Goal: Complete application form: Complete application form

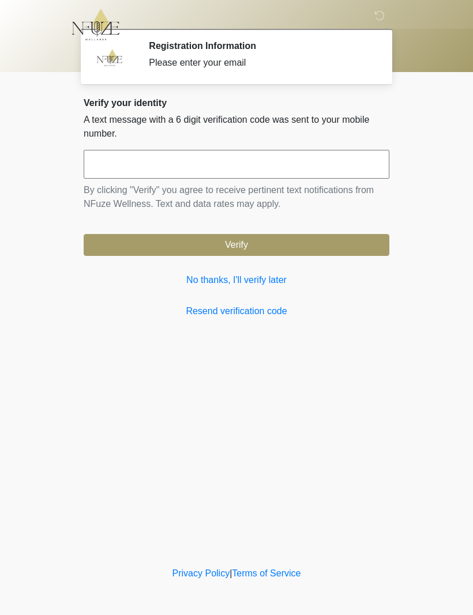
click at [271, 275] on link "No thanks, I'll verify later" at bounding box center [236, 280] width 305 height 14
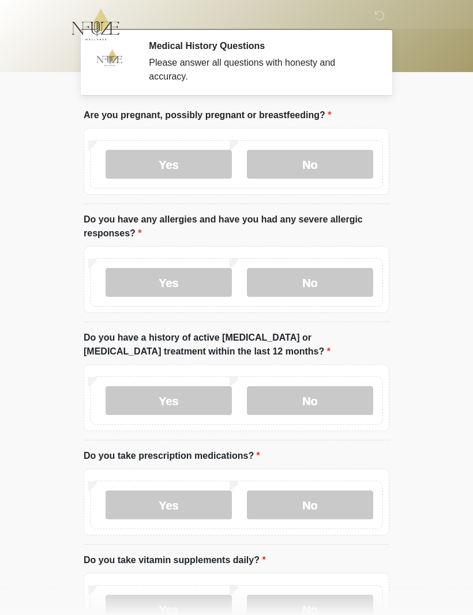
click at [337, 163] on label "No" at bounding box center [310, 164] width 126 height 29
click at [334, 287] on label "No" at bounding box center [310, 282] width 126 height 29
click at [349, 396] on label "No" at bounding box center [310, 400] width 126 height 29
click at [350, 505] on label "No" at bounding box center [310, 504] width 126 height 29
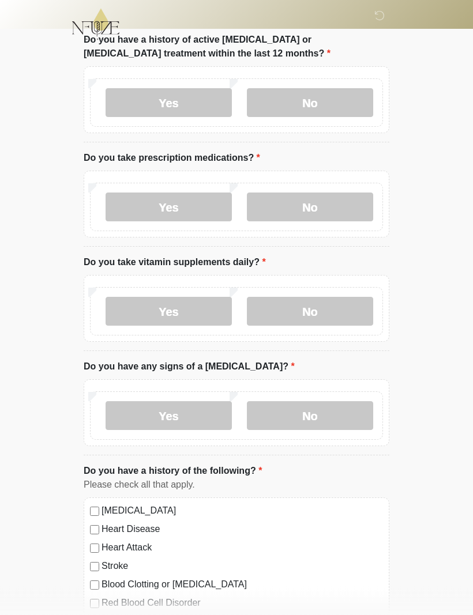
scroll to position [298, 0]
click at [180, 304] on label "Yes" at bounding box center [168, 311] width 126 height 29
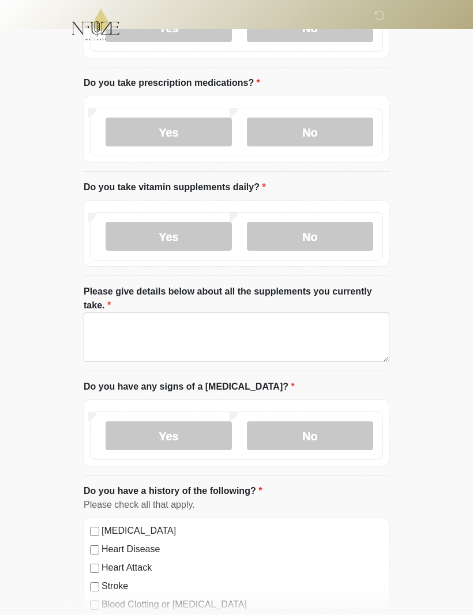
scroll to position [373, 0]
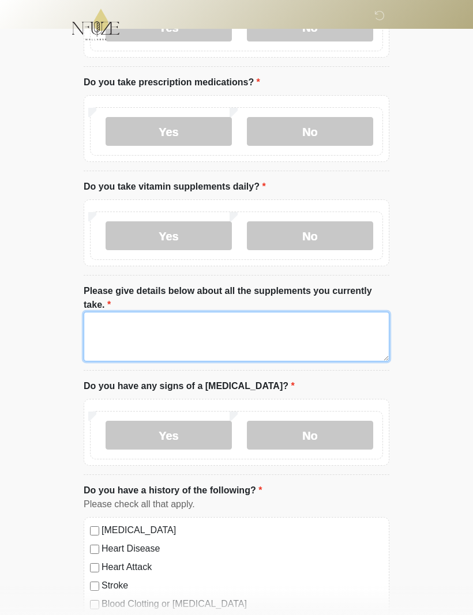
click at [356, 331] on textarea "Please give details below about all the supplements you currently take." at bounding box center [236, 337] width 305 height 50
type textarea "*"
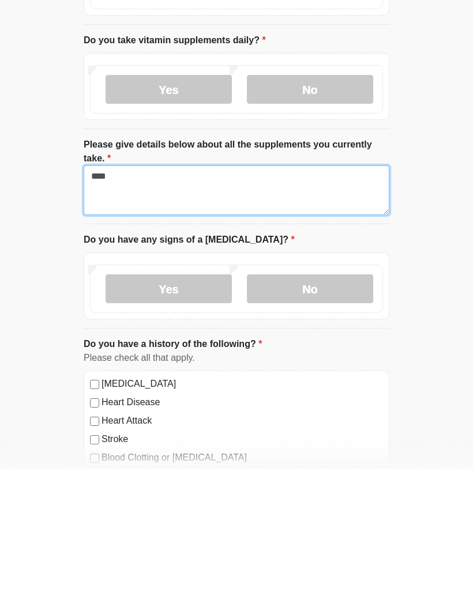
type textarea "****"
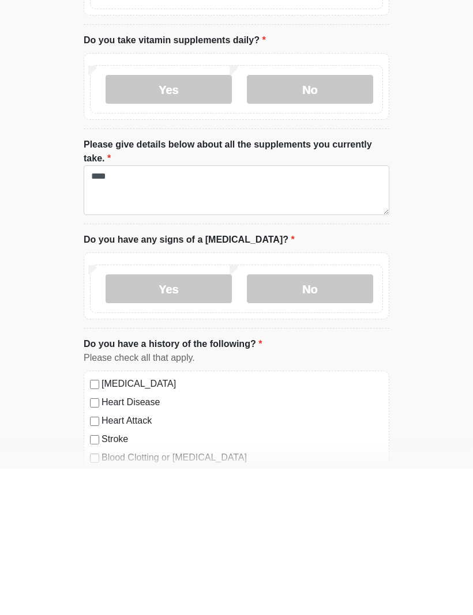
click at [343, 421] on label "No" at bounding box center [310, 435] width 126 height 29
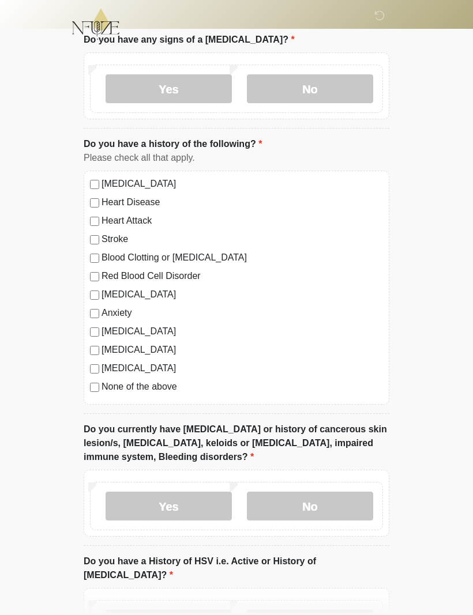
scroll to position [727, 0]
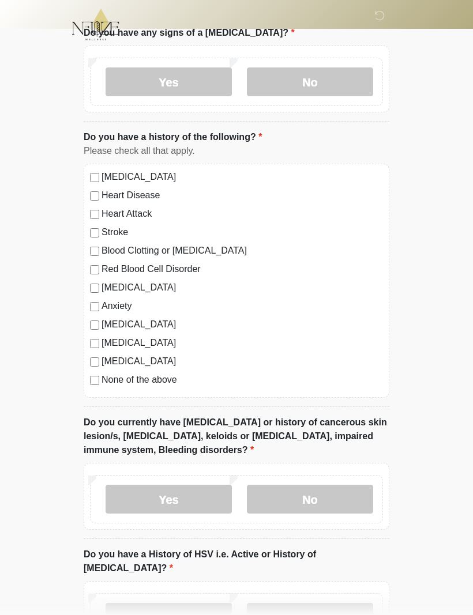
click at [94, 387] on div "High Blood Pressure Heart Disease Heart Attack Stroke Blood Clotting or Bleedin…" at bounding box center [236, 281] width 305 height 234
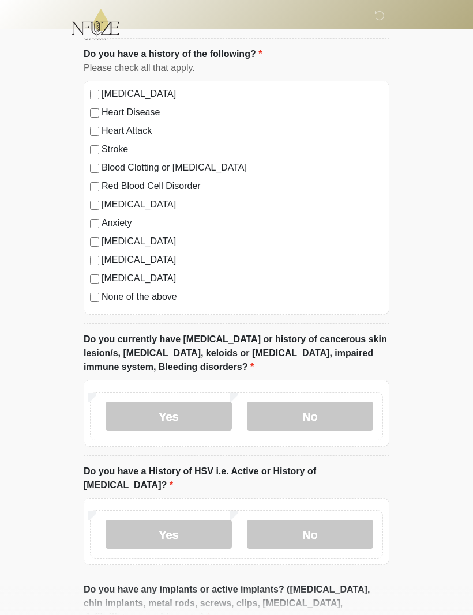
scroll to position [811, 0]
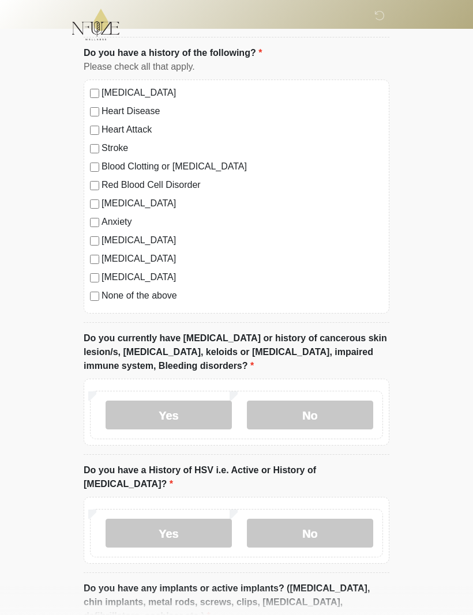
click at [345, 405] on label "No" at bounding box center [310, 414] width 126 height 29
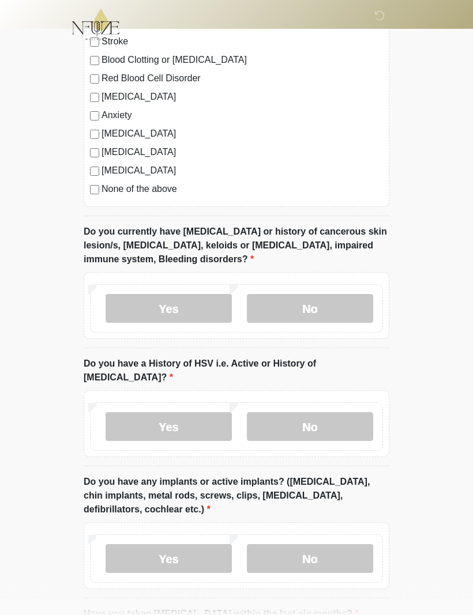
scroll to position [917, 0]
click at [344, 412] on label "No" at bounding box center [310, 426] width 126 height 29
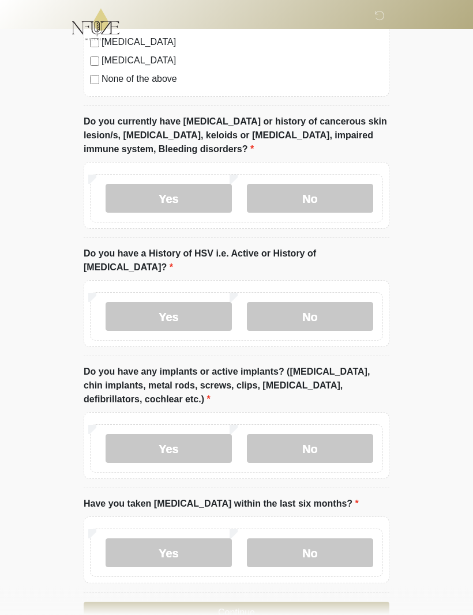
scroll to position [1042, 0]
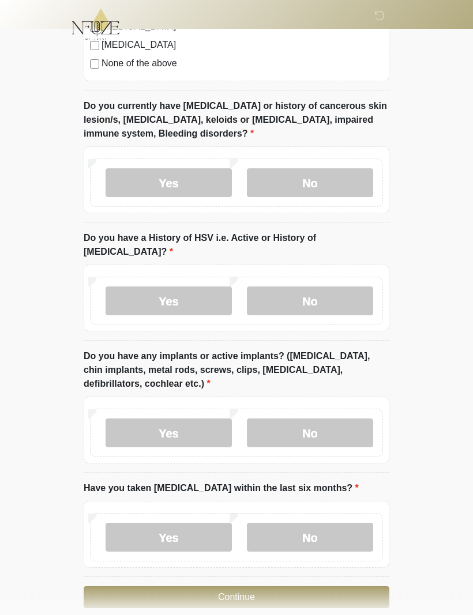
click at [347, 419] on label "No" at bounding box center [310, 433] width 126 height 29
click at [340, 523] on label "No" at bounding box center [310, 537] width 126 height 29
click at [333, 587] on button "Continue" at bounding box center [236, 598] width 305 height 22
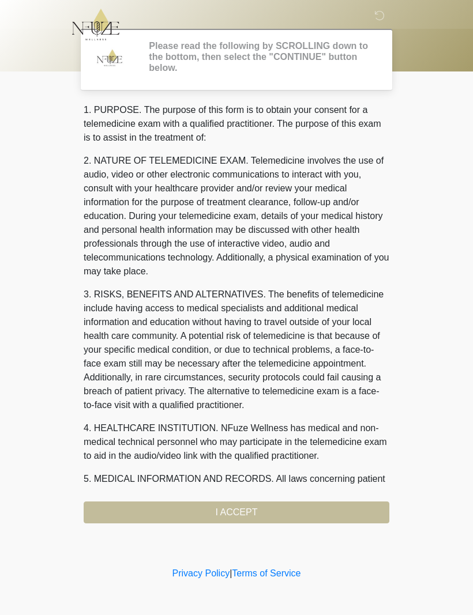
scroll to position [0, 0]
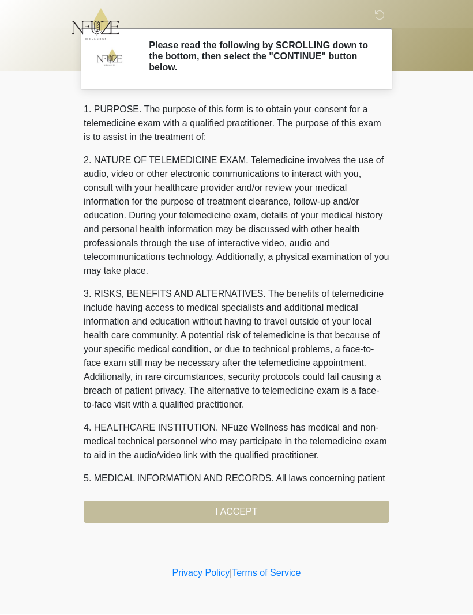
click at [279, 519] on div "1. PURPOSE. The purpose of this form is to obtain your consent for a telemedici…" at bounding box center [236, 313] width 305 height 420
click at [318, 512] on div "1. PURPOSE. The purpose of this form is to obtain your consent for a telemedici…" at bounding box center [236, 313] width 305 height 420
click at [239, 510] on div "1. PURPOSE. The purpose of this form is to obtain your consent for a telemedici…" at bounding box center [236, 313] width 305 height 420
click at [234, 509] on div "1. PURPOSE. The purpose of this form is to obtain your consent for a telemedici…" at bounding box center [236, 313] width 305 height 420
click at [228, 519] on div "1. PURPOSE. The purpose of this form is to obtain your consent for a telemedici…" at bounding box center [236, 313] width 305 height 420
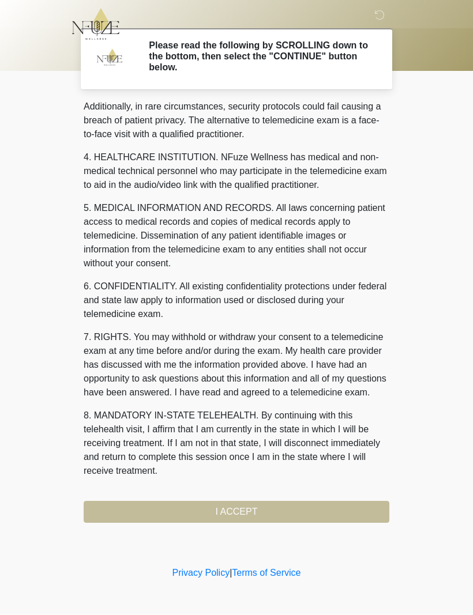
scroll to position [284, 0]
click at [276, 513] on button "I ACCEPT" at bounding box center [236, 512] width 305 height 22
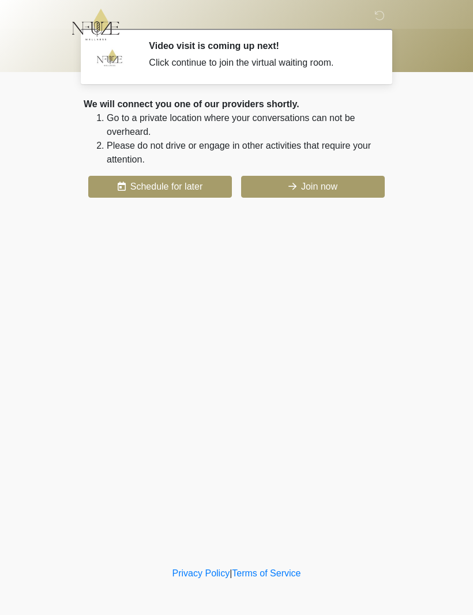
click at [307, 186] on button "Join now" at bounding box center [312, 187] width 143 height 22
